Goal: Information Seeking & Learning: Understand process/instructions

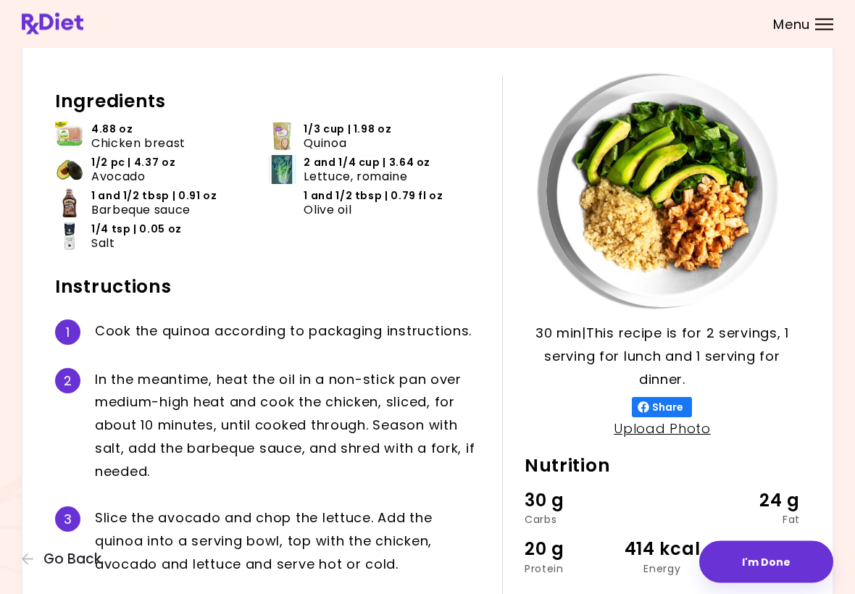
scroll to position [49, 0]
click at [25, 566] on icon "button" at bounding box center [28, 559] width 13 height 13
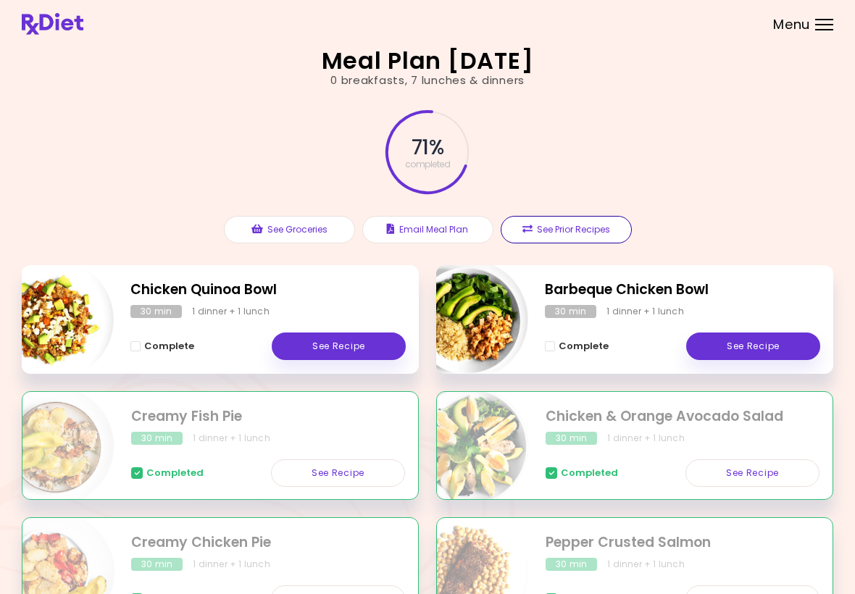
click at [540, 223] on button "See Prior Recipes" at bounding box center [566, 230] width 131 height 28
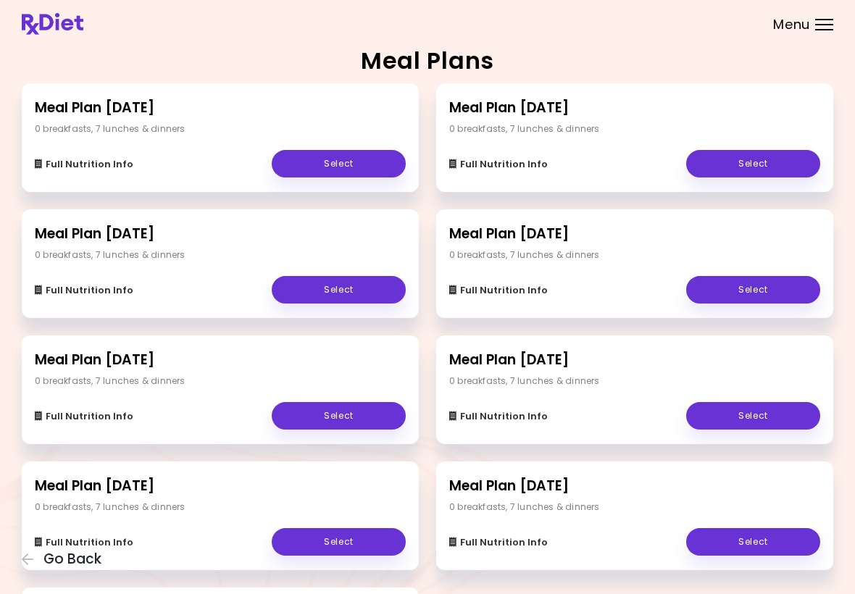
click at [228, 136] on div "Full Nutrition Info Select" at bounding box center [220, 157] width 371 height 42
click at [346, 169] on link "Select" at bounding box center [339, 164] width 134 height 28
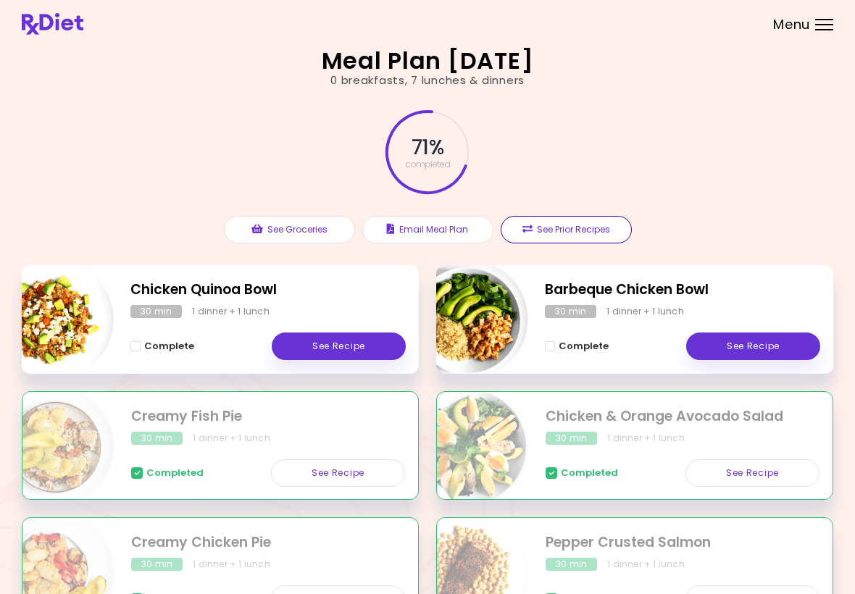
click at [544, 230] on button "See Prior Recipes" at bounding box center [566, 230] width 131 height 28
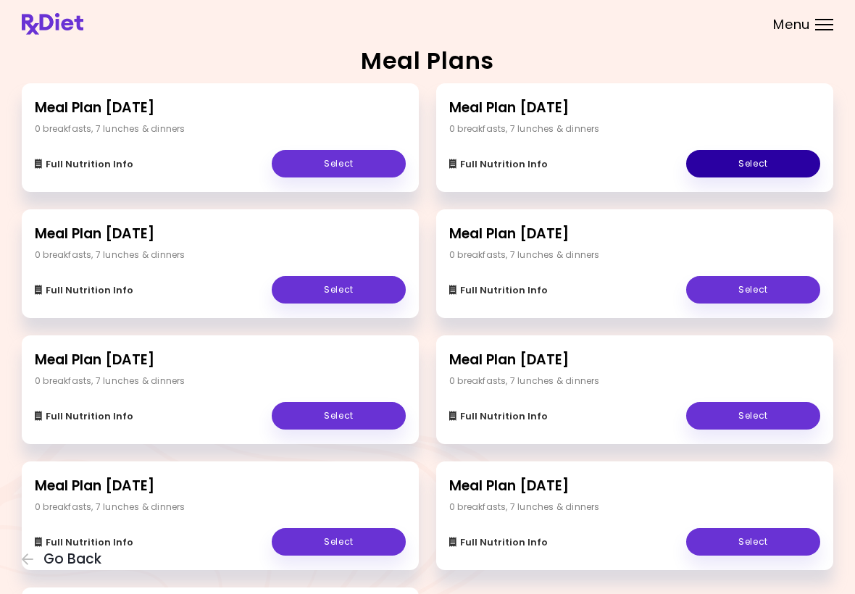
click at [754, 158] on link "Select" at bounding box center [753, 164] width 134 height 28
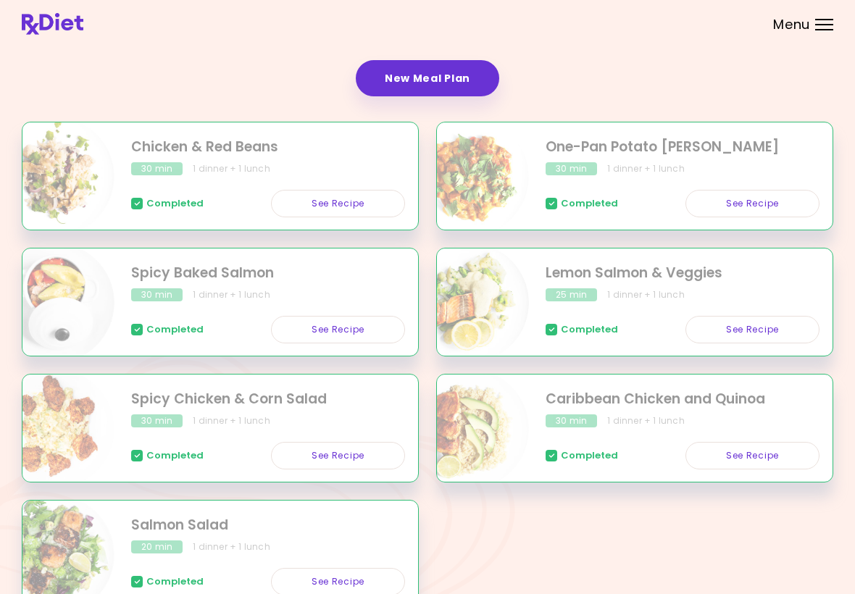
scroll to position [280, 0]
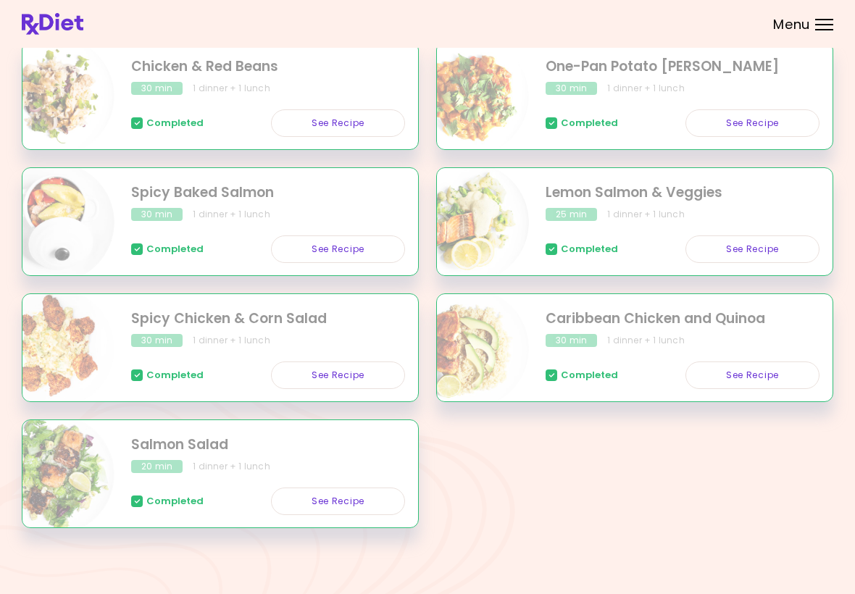
click at [753, 386] on link "See Recipe" at bounding box center [753, 376] width 134 height 28
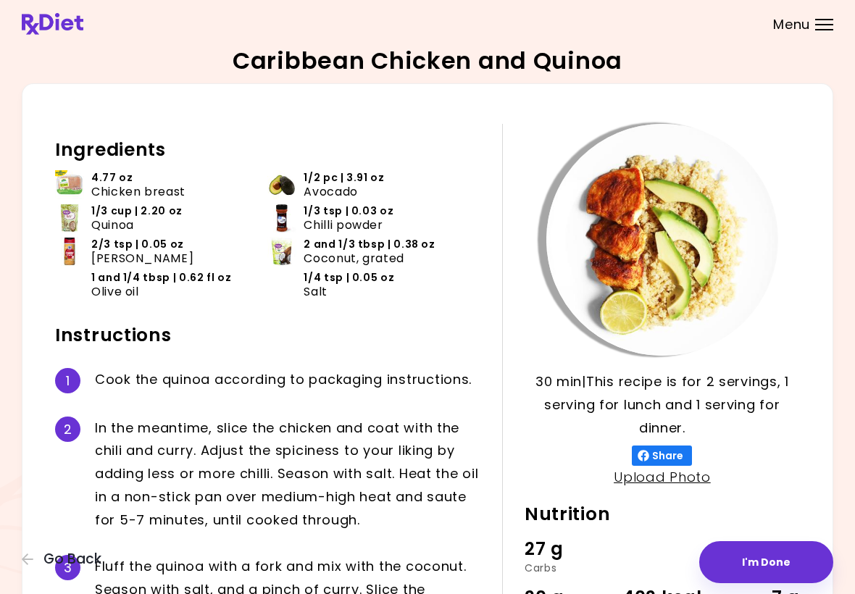
click at [778, 373] on p "30 min | This recipe is for 2 servings, 1 serving for lunch and 1 serving for d…" at bounding box center [662, 405] width 275 height 70
click at [15, 440] on div "Caribbean Chicken and Quinoa 30 min 30 min | This recipe is for 2 servings, 1 s…" at bounding box center [427, 397] width 855 height 795
